Goal: Task Accomplishment & Management: Manage account settings

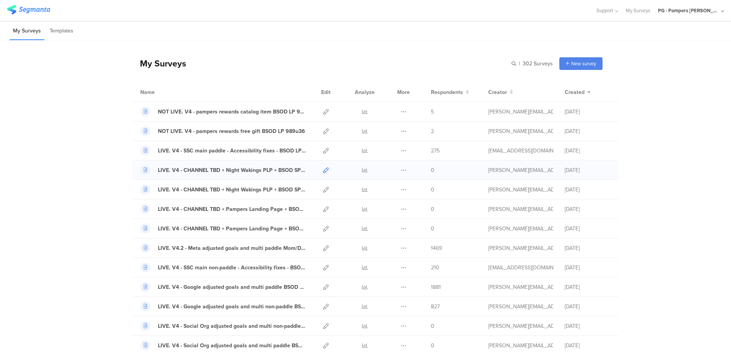
click at [323, 170] on icon at bounding box center [326, 171] width 6 height 6
click at [324, 189] on icon at bounding box center [326, 190] width 6 height 6
click at [324, 209] on icon at bounding box center [326, 210] width 6 height 6
click at [323, 229] on icon at bounding box center [326, 229] width 6 height 6
